Goal: Information Seeking & Learning: Learn about a topic

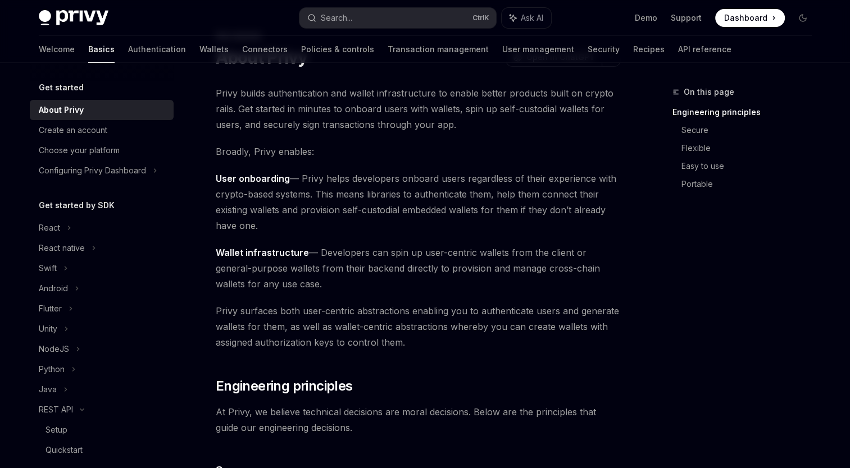
scroll to position [112, 0]
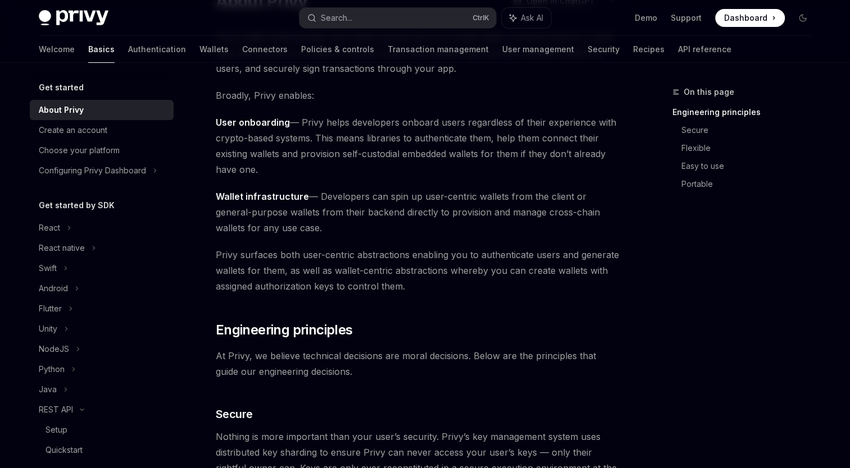
click at [358, 168] on span "User onboarding — Privy helps developers onboard users regardless of their expe…" at bounding box center [418, 146] width 405 height 63
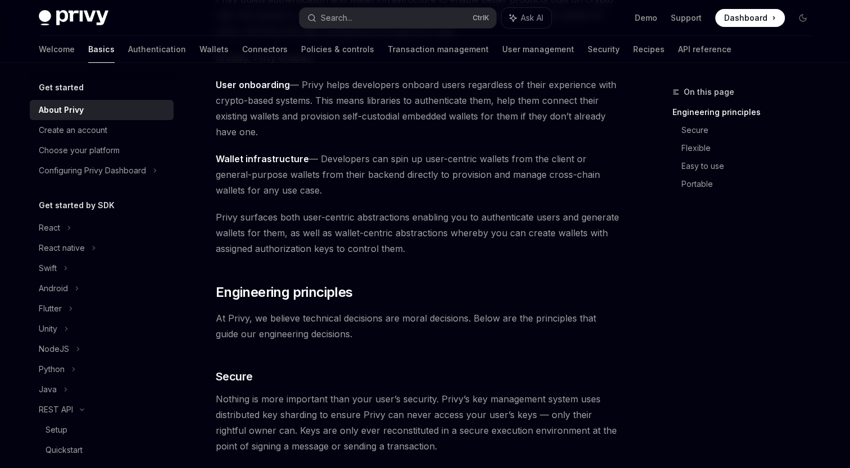
scroll to position [168, 0]
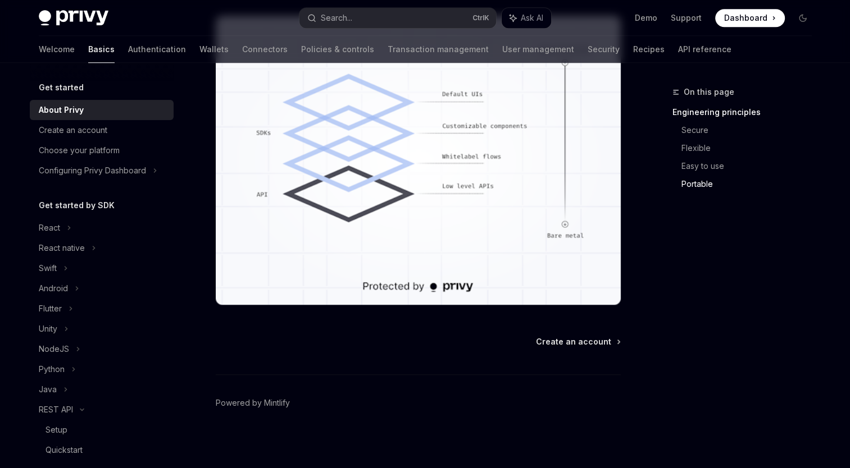
scroll to position [1000, 0]
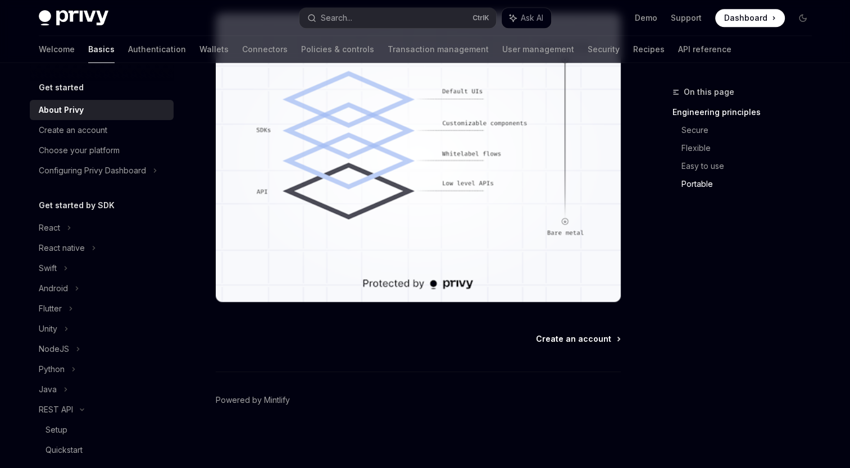
click at [594, 340] on span "Create an account" at bounding box center [573, 339] width 75 height 11
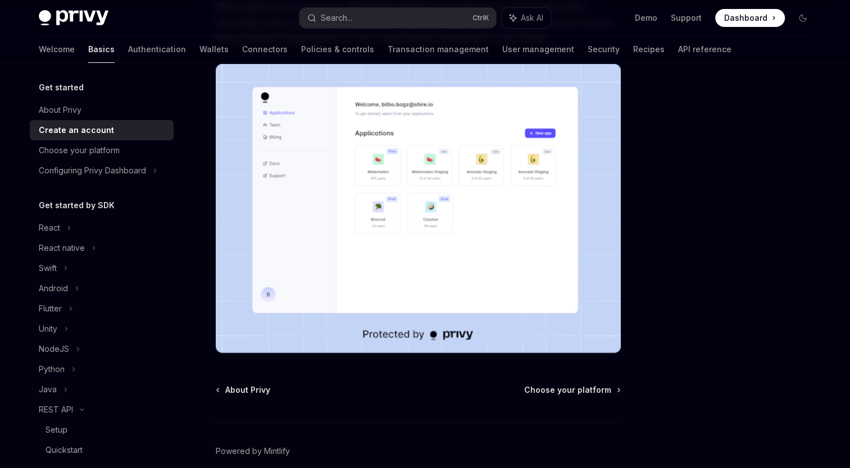
scroll to position [124, 0]
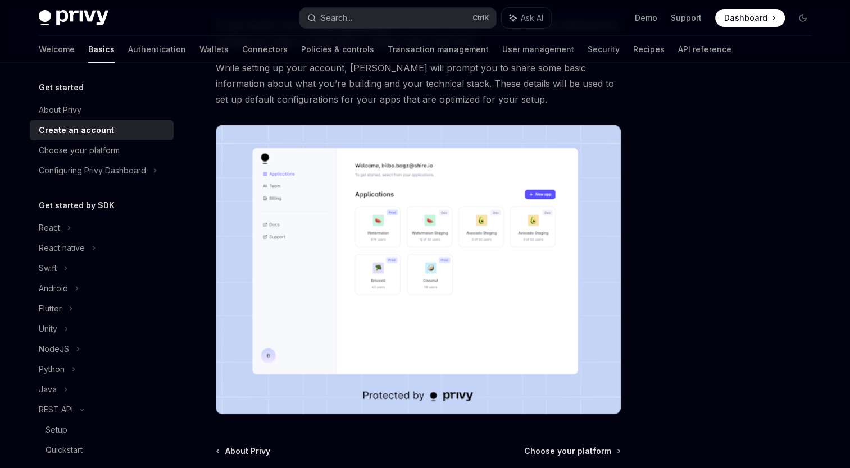
click at [444, 216] on img at bounding box center [418, 269] width 405 height 289
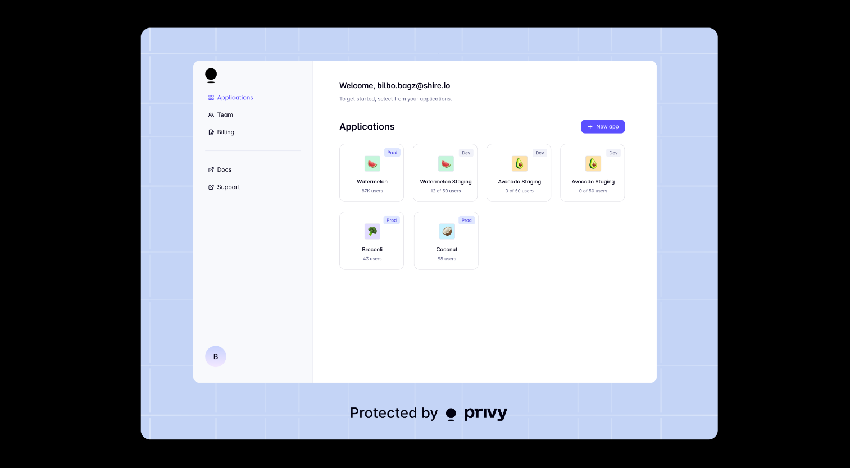
click at [768, 152] on div at bounding box center [425, 234] width 850 height 468
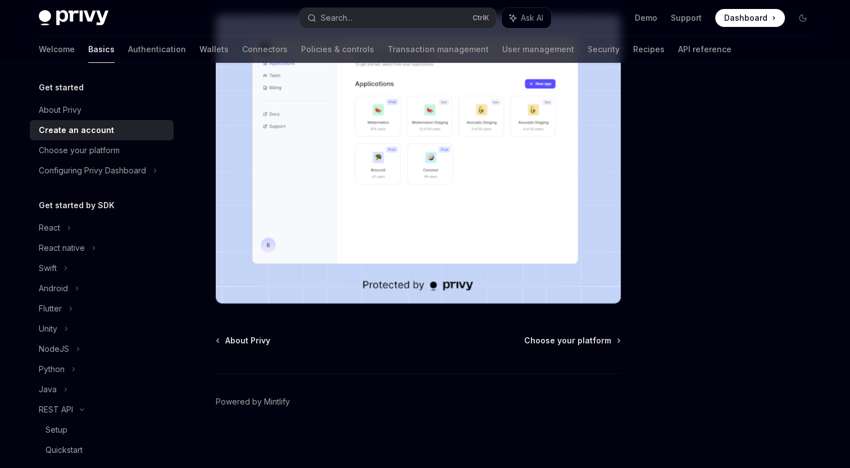
scroll to position [236, 0]
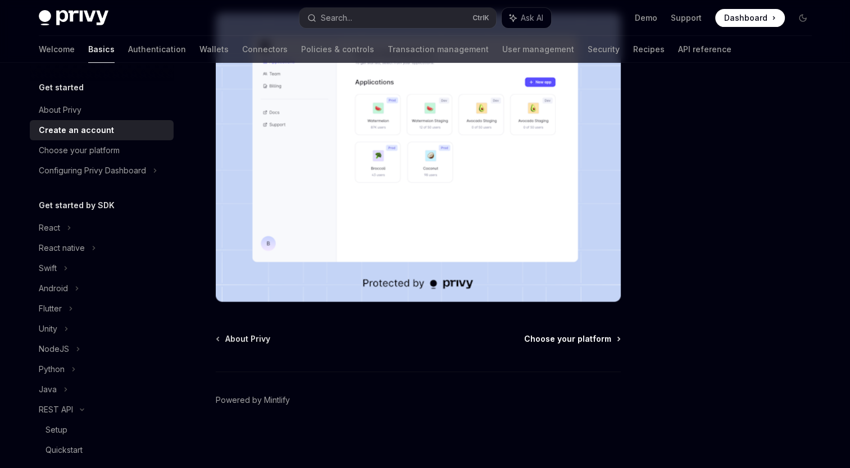
click at [596, 336] on span "Choose your platform" at bounding box center [567, 339] width 87 height 11
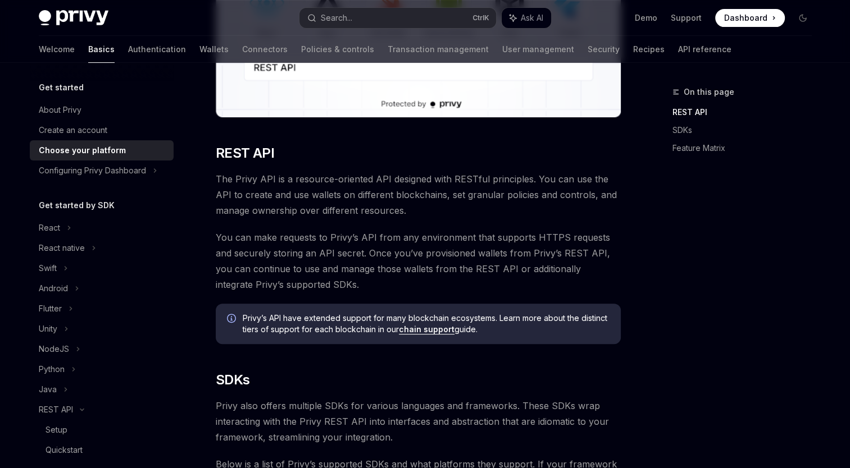
scroll to position [281, 0]
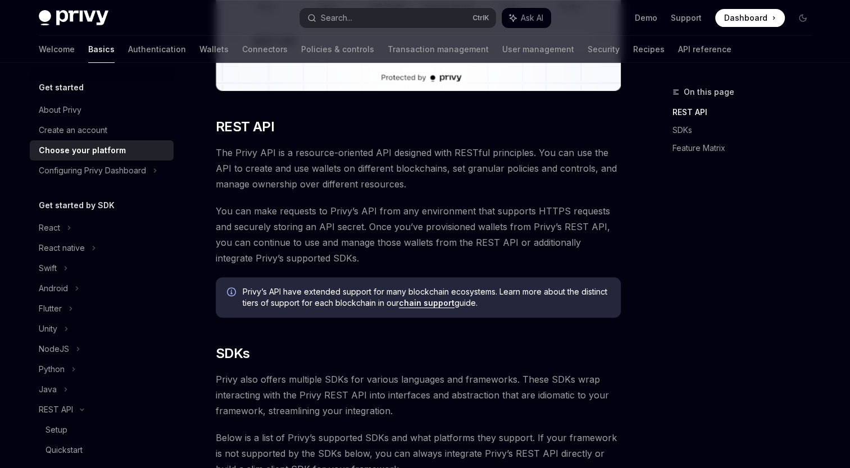
click at [454, 183] on span "The Privy API is a resource-oriented API designed with RESTful principles. You …" at bounding box center [418, 168] width 405 height 47
click at [470, 180] on span "The Privy API is a resource-oriented API designed with RESTful principles. You …" at bounding box center [418, 168] width 405 height 47
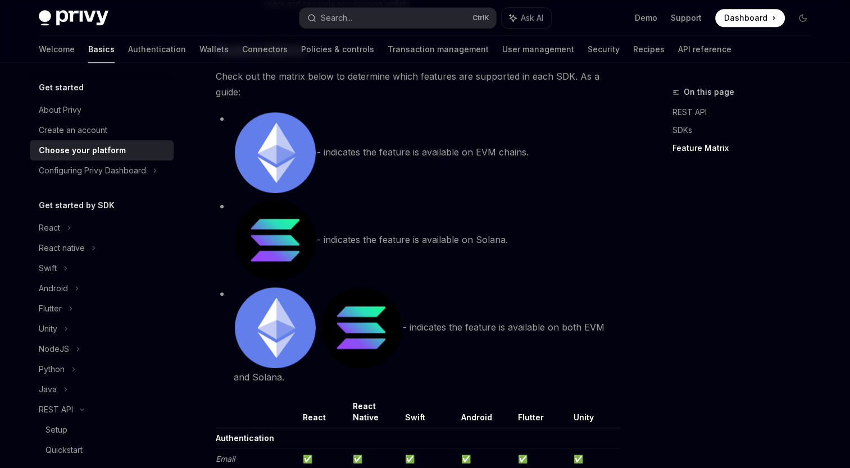
scroll to position [955, 0]
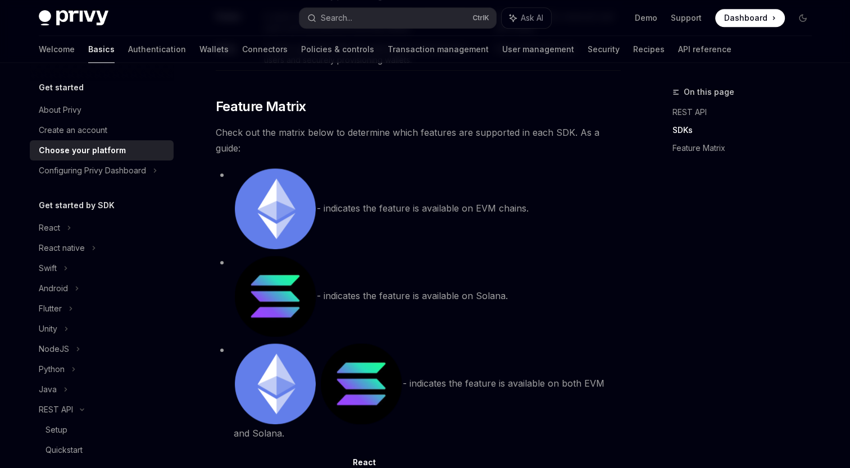
click at [689, 252] on div "On this page REST API SDKs Feature Matrix" at bounding box center [735, 276] width 171 height 383
click at [723, 259] on div "On this page REST API SDKs Feature Matrix" at bounding box center [735, 276] width 171 height 383
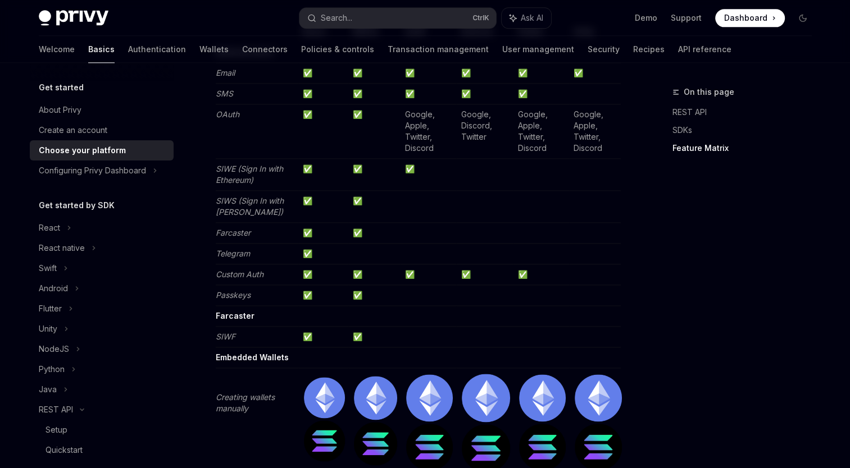
scroll to position [1454, 0]
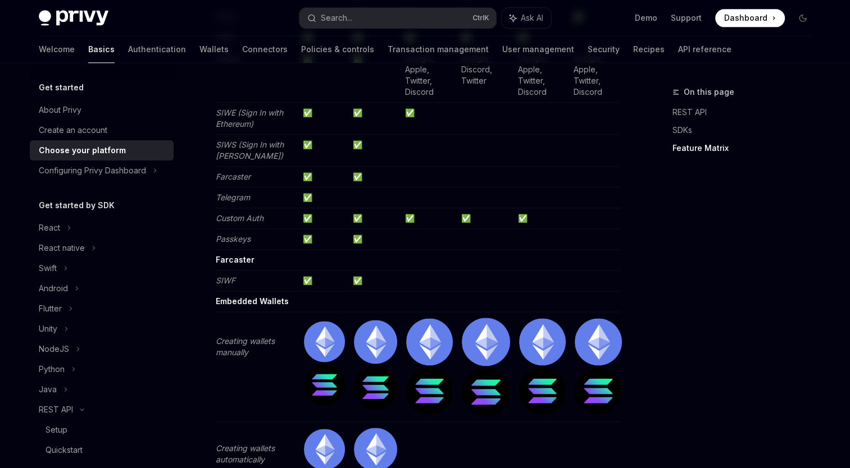
drag, startPoint x: 302, startPoint y: 295, endPoint x: 593, endPoint y: 296, distance: 291.5
click at [593, 296] on tr "Embedded Wallets" at bounding box center [418, 301] width 405 height 21
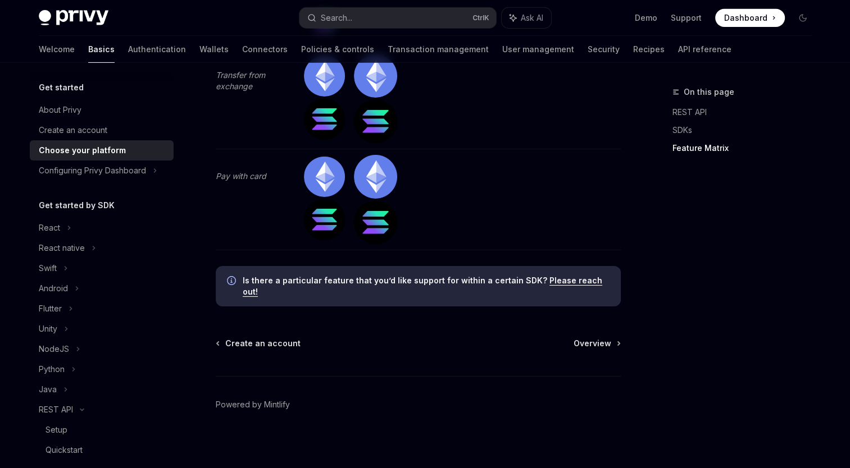
scroll to position [3700, 0]
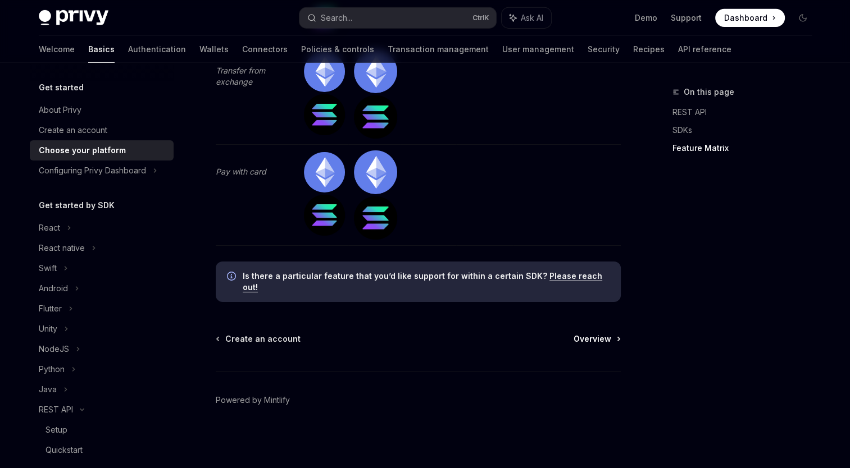
click at [604, 335] on span "Overview" at bounding box center [592, 339] width 38 height 11
type textarea "*"
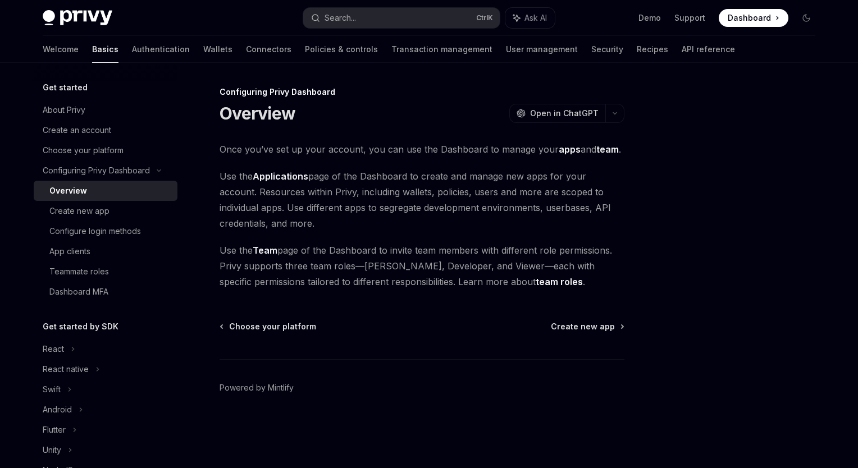
click at [749, 239] on div at bounding box center [739, 276] width 171 height 383
